Goal: Find specific page/section: Find specific page/section

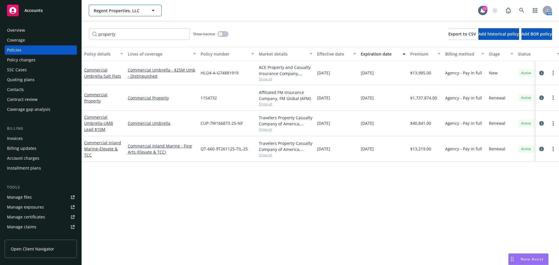
scroll to position [27, 0]
click at [111, 6] on button "Regent Properties, LLC" at bounding box center [125, 11] width 73 height 12
type input "dshs"
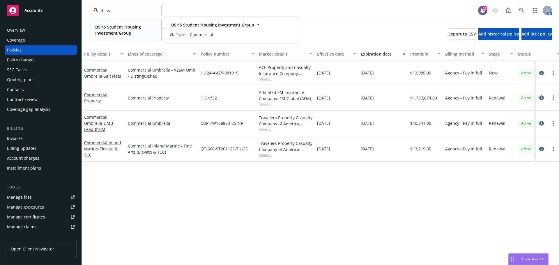
click at [122, 32] on strong "DSHS Student Housing Investment Group" at bounding box center [118, 30] width 46 height 12
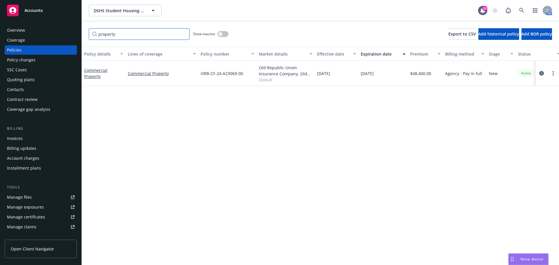
click at [182, 35] on input "property" at bounding box center [139, 34] width 101 height 12
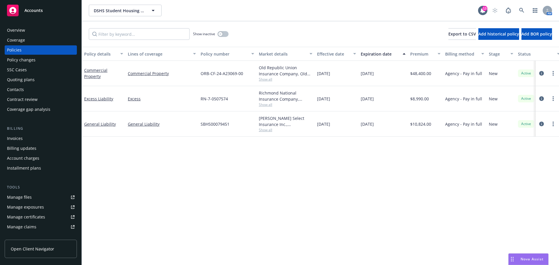
click at [267, 78] on span "Show all" at bounding box center [286, 79] width 54 height 5
click at [146, 185] on div "Policy details Lines of coverage Policy number Market details Effective date Ex…" at bounding box center [320, 156] width 477 height 218
